Goal: Entertainment & Leisure: Consume media (video, audio)

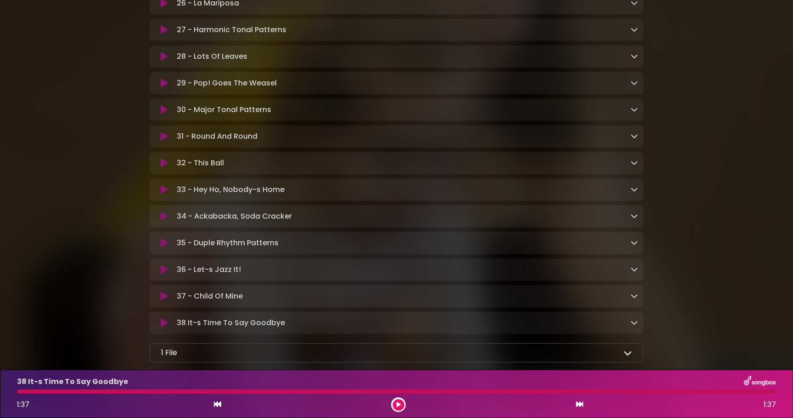
scroll to position [974, 0]
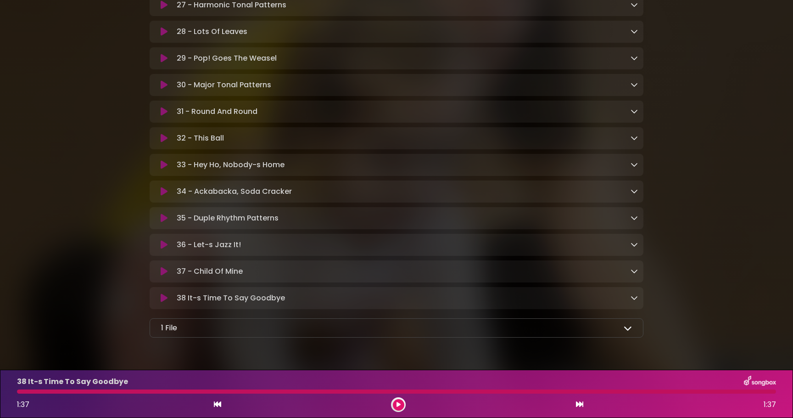
click at [163, 63] on icon at bounding box center [164, 58] width 7 height 9
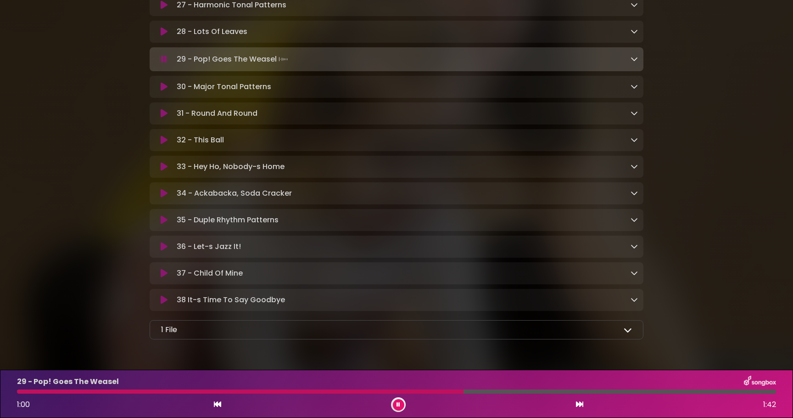
click at [158, 36] on button at bounding box center [164, 31] width 18 height 9
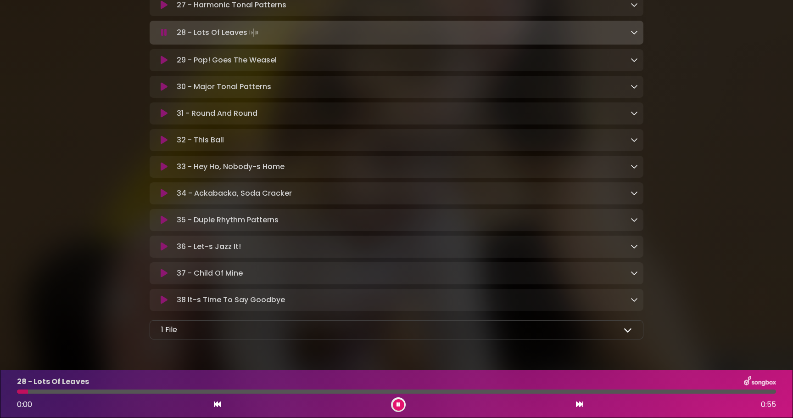
click at [161, 66] on div "29 - Pop! Goes The Weasel Loading Track..." at bounding box center [396, 60] width 483 height 11
click at [165, 65] on icon at bounding box center [164, 60] width 7 height 9
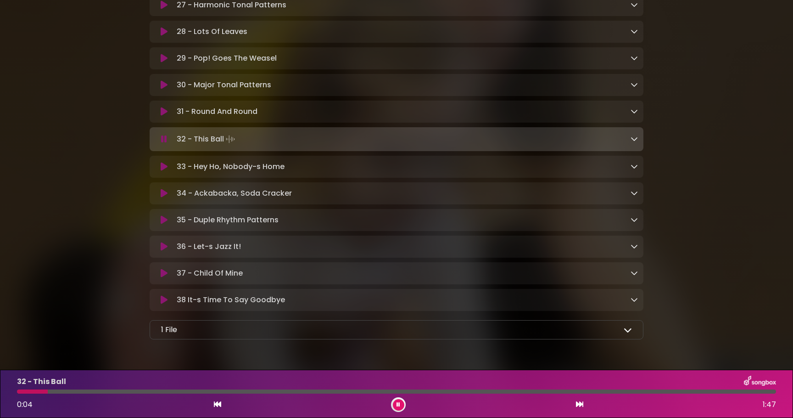
click at [159, 115] on button at bounding box center [164, 111] width 18 height 9
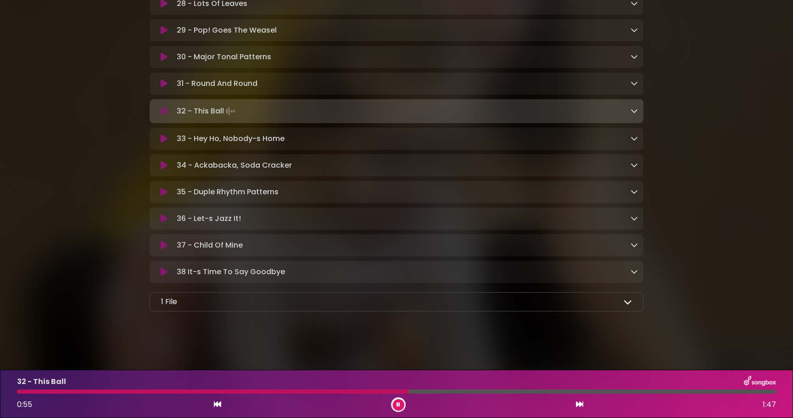
scroll to position [1010, 0]
click at [165, 164] on icon at bounding box center [164, 165] width 7 height 9
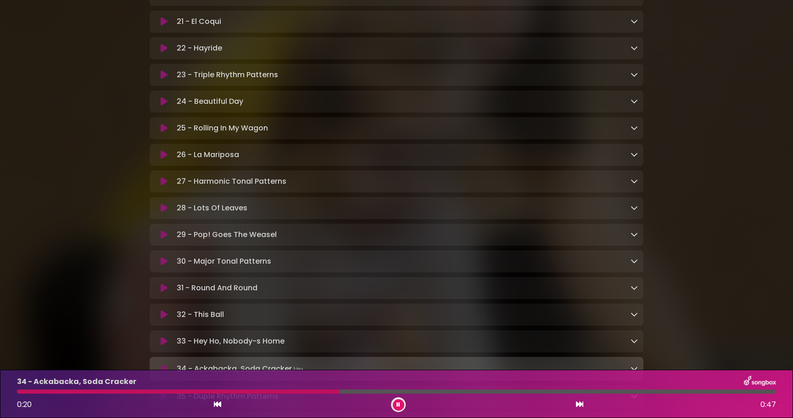
scroll to position [796, 0]
click at [165, 150] on div "26 - La Mariposa Loading Track..." at bounding box center [397, 156] width 494 height 22
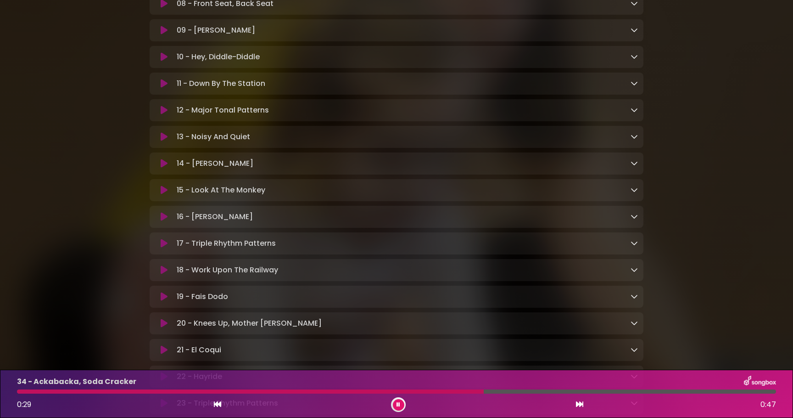
scroll to position [464, 0]
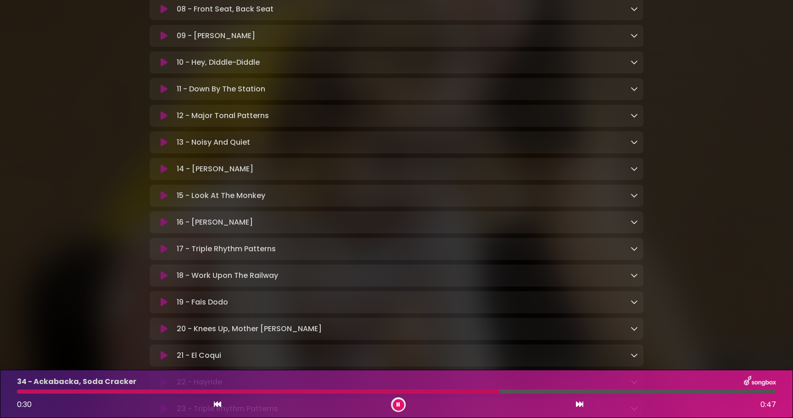
click at [162, 173] on icon at bounding box center [164, 168] width 7 height 9
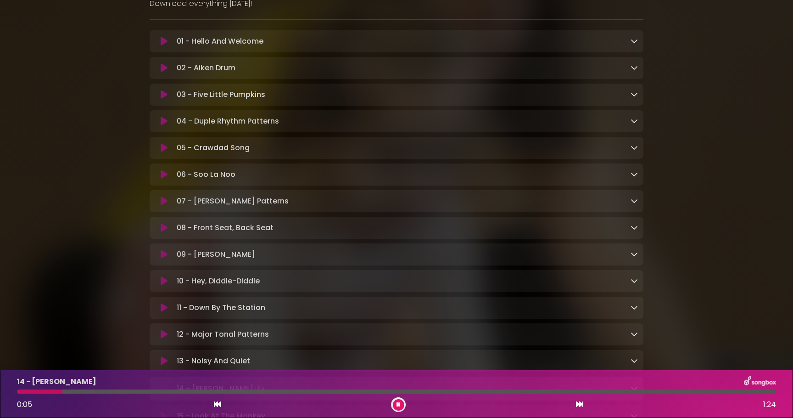
scroll to position [245, 0]
click at [398, 403] on icon at bounding box center [398, 404] width 4 height 6
